Goal: Task Accomplishment & Management: Manage account settings

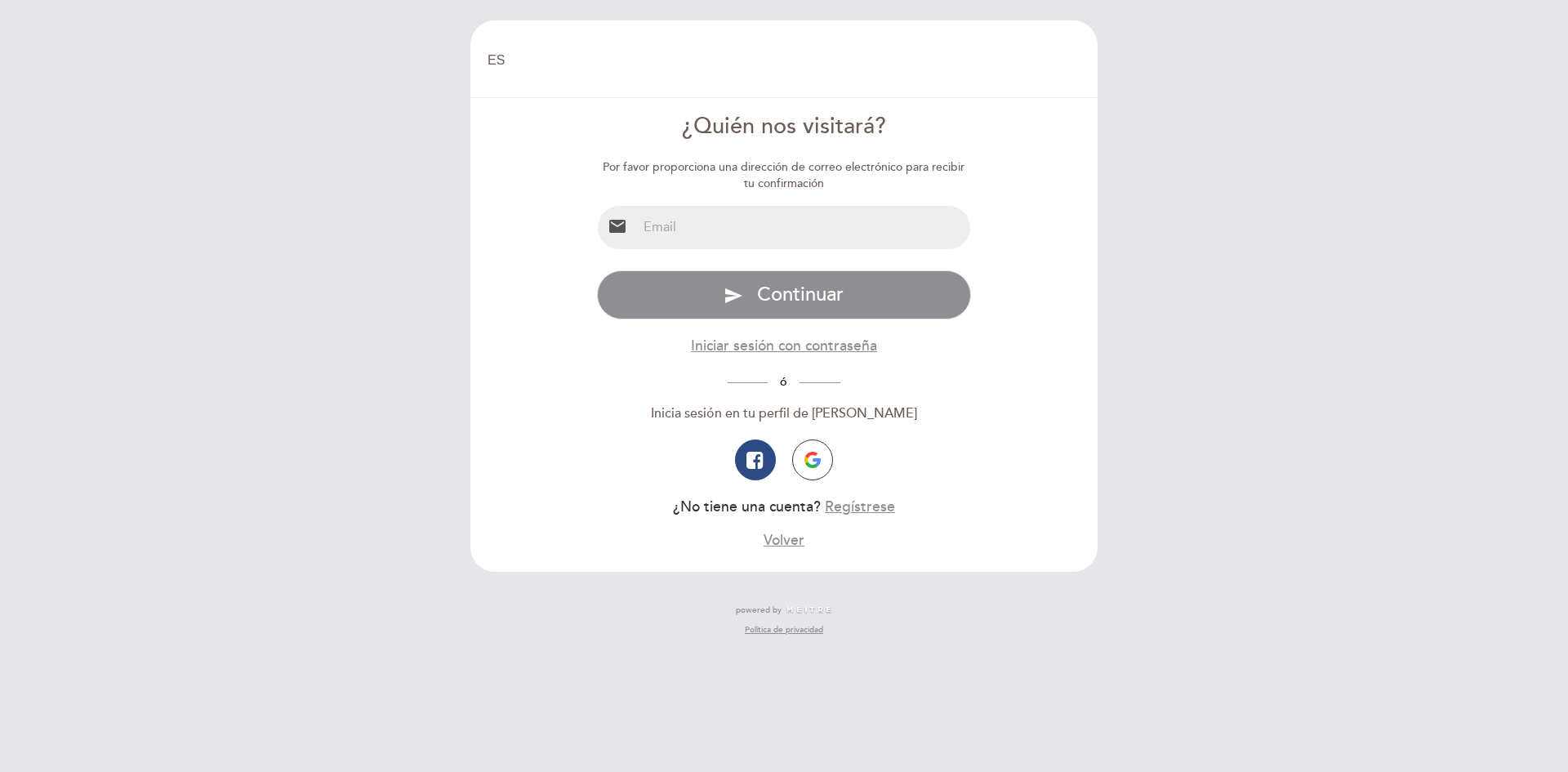
select select "es"
click at [792, 219] on input "email" at bounding box center [804, 227] width 334 height 43
type input "[EMAIL_ADDRESS][DOMAIN_NAME]"
click at [614, 410] on div "Inicia sesión en tu perfil de [PERSON_NAME]" at bounding box center [784, 413] width 375 height 18
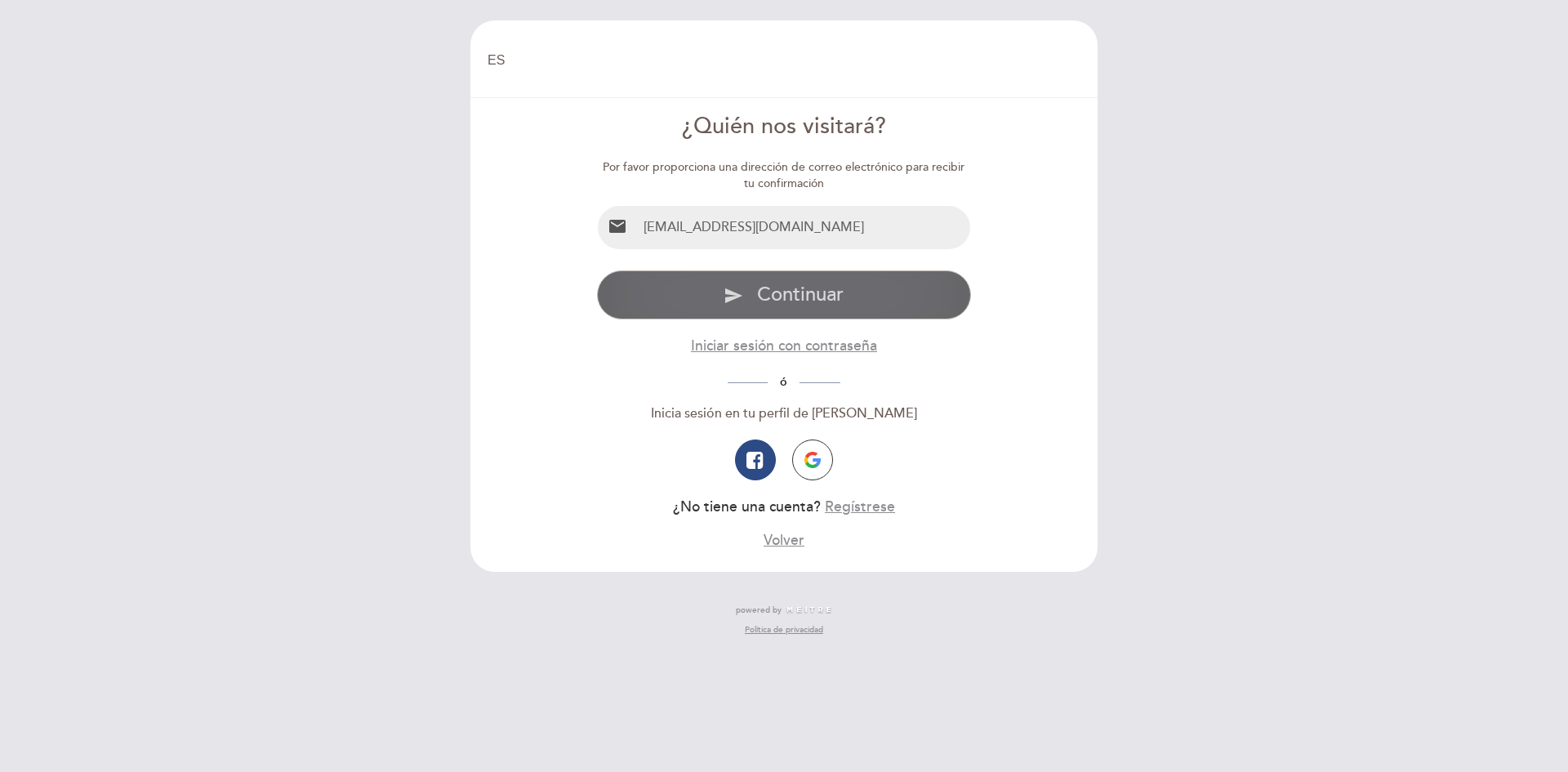
click at [786, 294] on span "Continuar" at bounding box center [801, 295] width 87 height 24
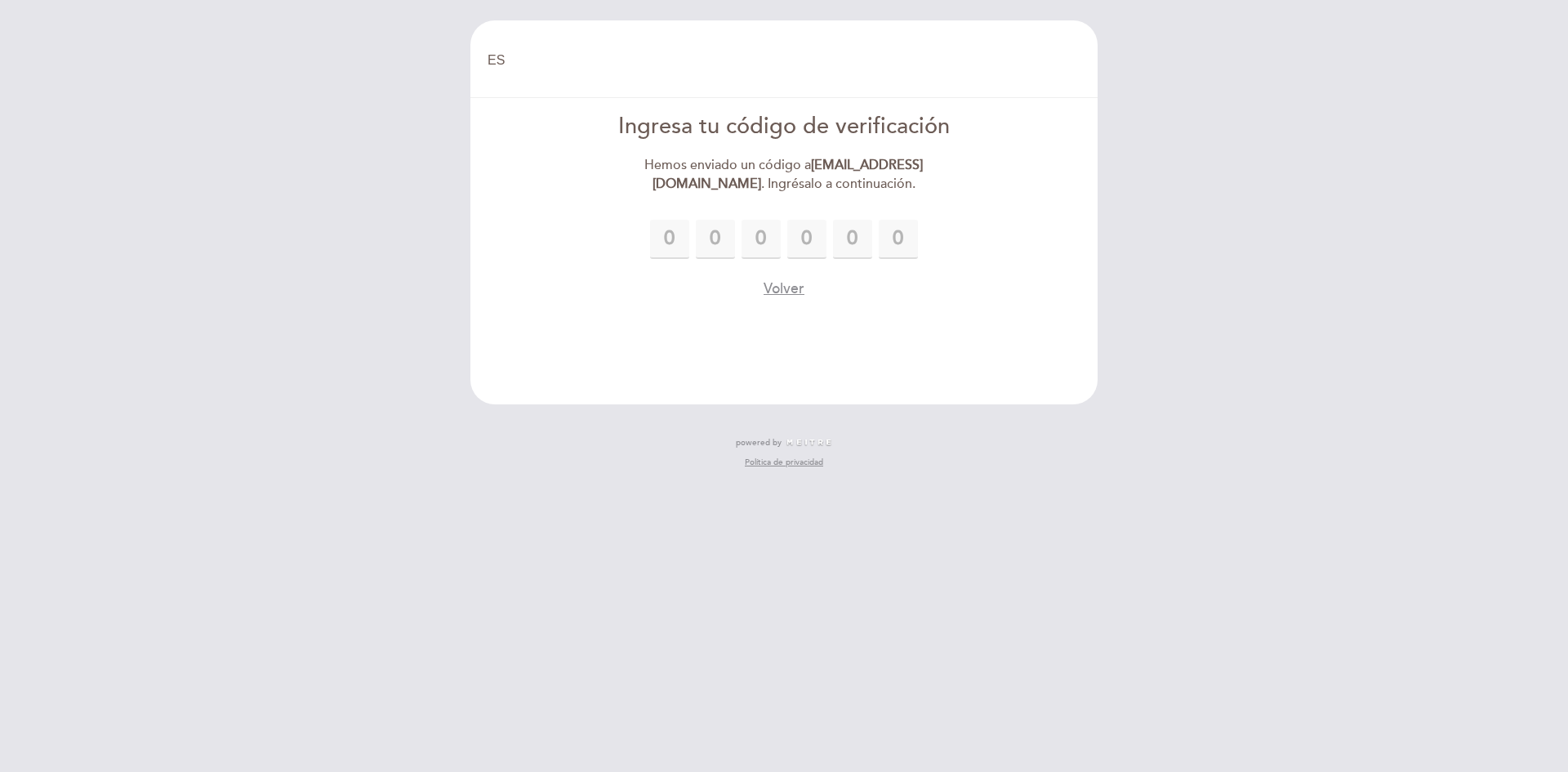
type input "7"
type input "4"
type input "1"
type input "7"
type input "5"
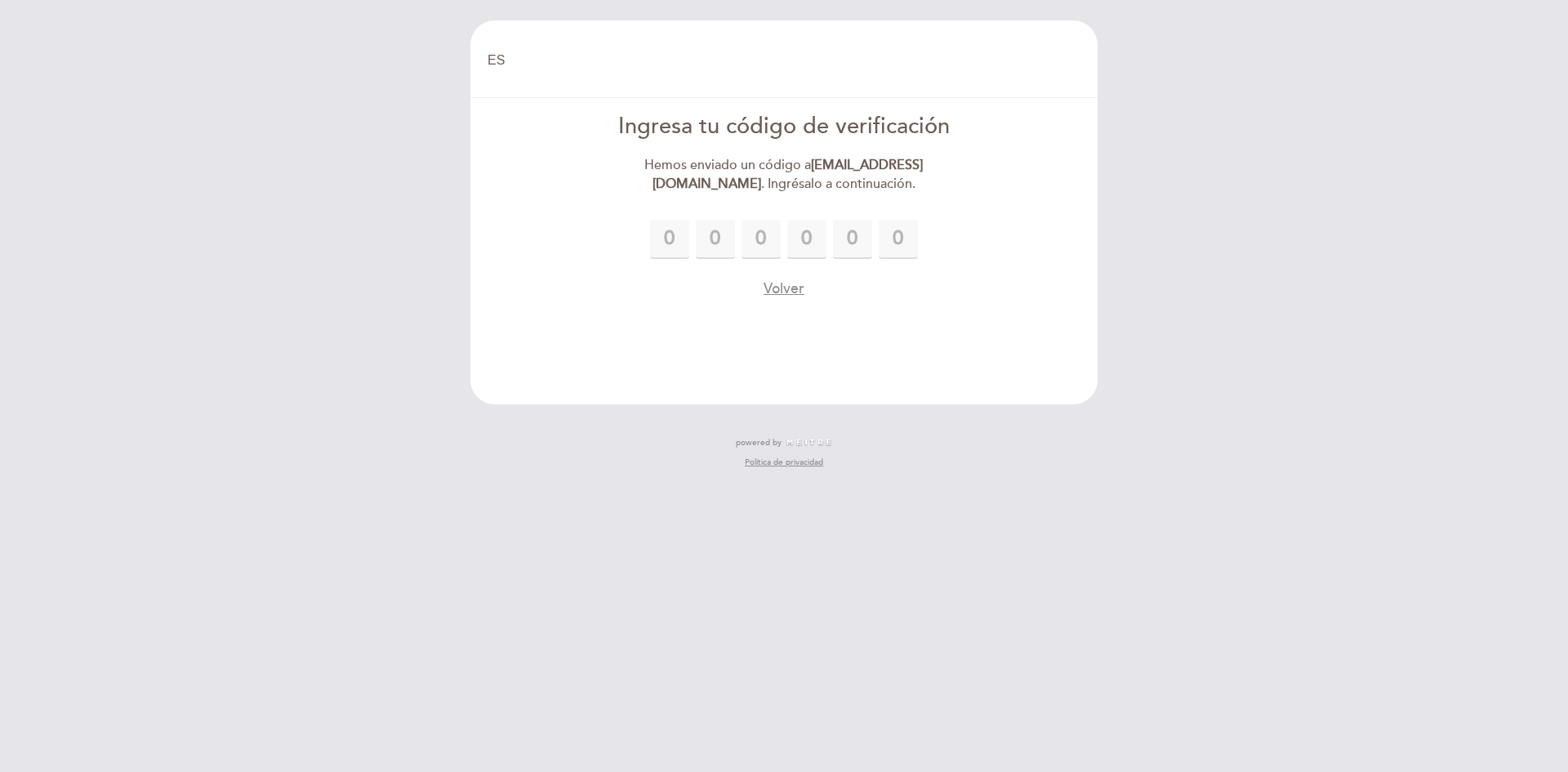
type input "4"
